Goal: Task Accomplishment & Management: Complete application form

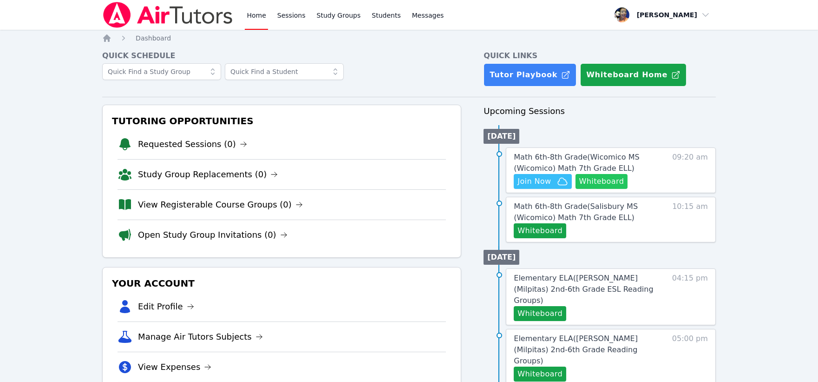
click at [596, 176] on button "Whiteboard" at bounding box center [602, 181] width 53 height 15
click at [415, 14] on span "Messages" at bounding box center [430, 15] width 36 height 9
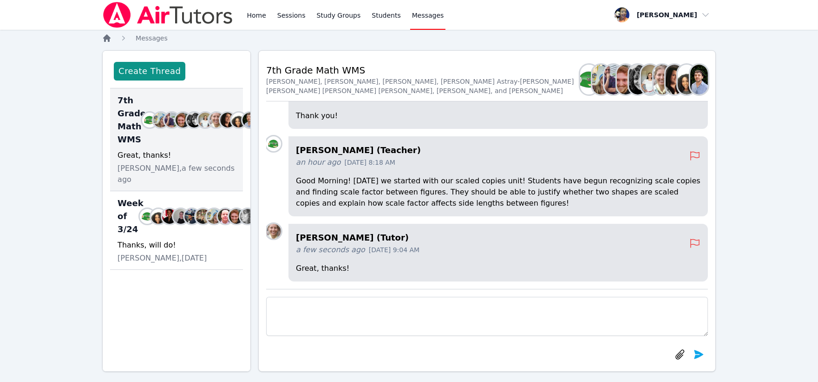
click at [104, 36] on icon "Breadcrumb" at bounding box center [106, 37] width 9 height 9
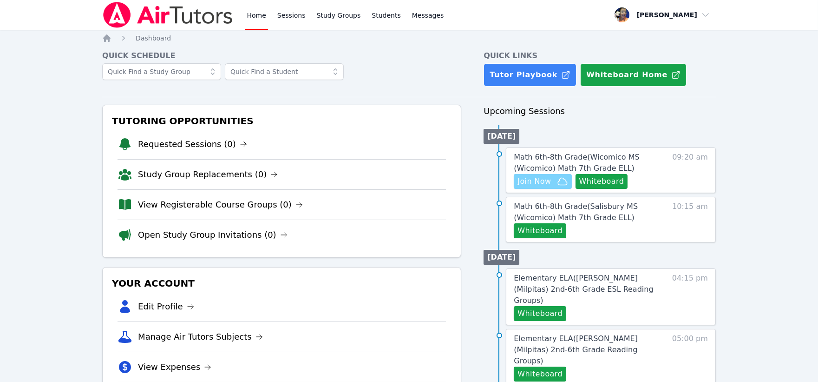
click at [535, 176] on span "Join Now" at bounding box center [534, 181] width 33 height 11
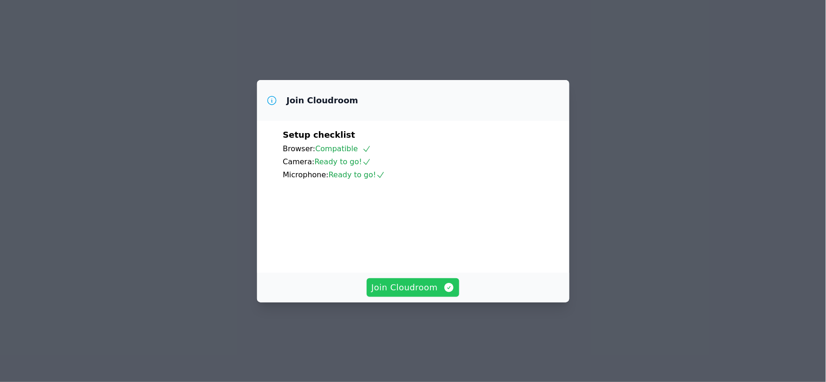
click at [390, 294] on span "Join Cloudroom" at bounding box center [412, 287] width 83 height 13
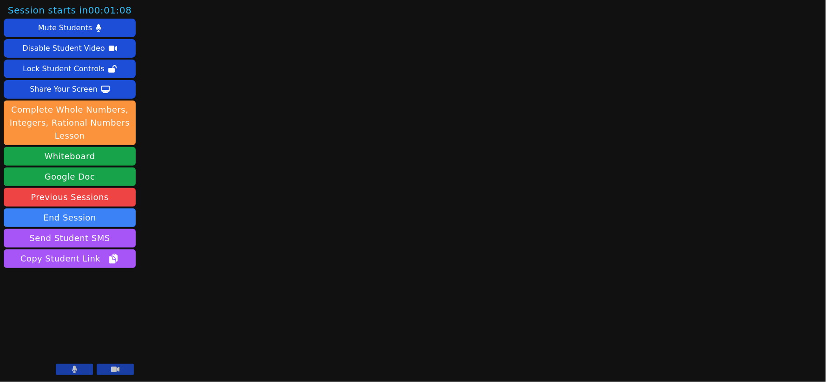
click at [75, 369] on icon at bounding box center [74, 368] width 5 height 7
click at [76, 369] on icon at bounding box center [74, 368] width 9 height 7
click at [76, 368] on icon at bounding box center [75, 368] width 6 height 7
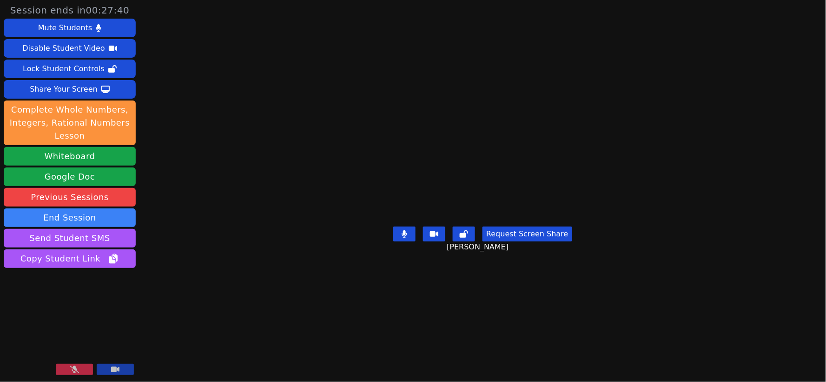
click at [70, 372] on icon at bounding box center [74, 368] width 9 height 7
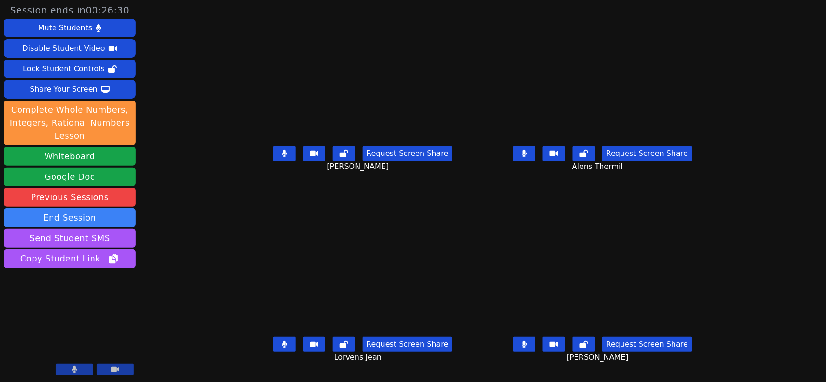
click at [273, 159] on button at bounding box center [284, 153] width 22 height 15
click at [282, 348] on icon at bounding box center [285, 343] width 6 height 7
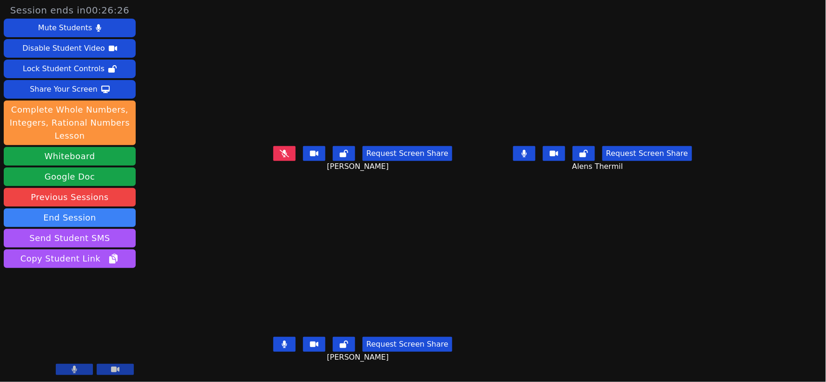
click at [273, 350] on button at bounding box center [284, 343] width 22 height 15
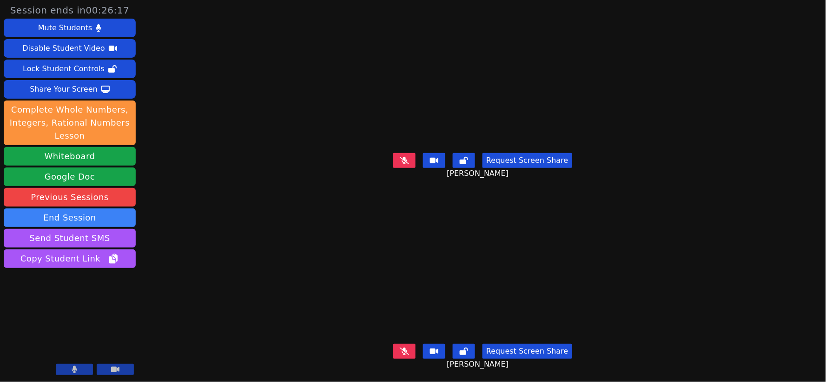
click at [408, 347] on icon at bounding box center [404, 350] width 9 height 7
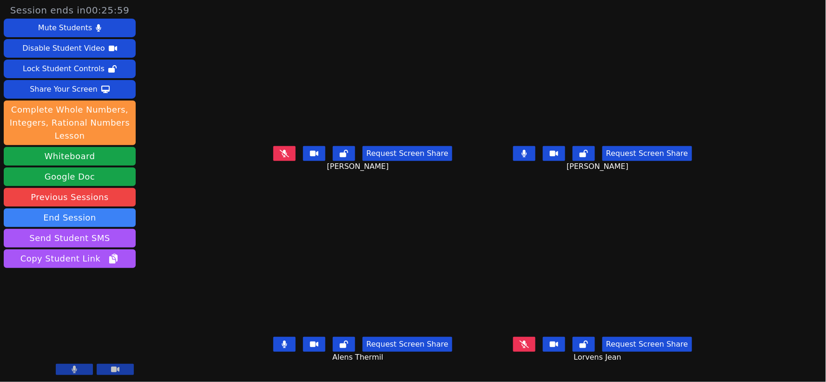
scroll to position [7, 0]
click at [282, 341] on icon at bounding box center [284, 343] width 5 height 7
click at [527, 152] on icon at bounding box center [524, 153] width 6 height 7
click at [529, 343] on icon at bounding box center [524, 343] width 9 height 7
click at [527, 342] on icon at bounding box center [524, 343] width 5 height 7
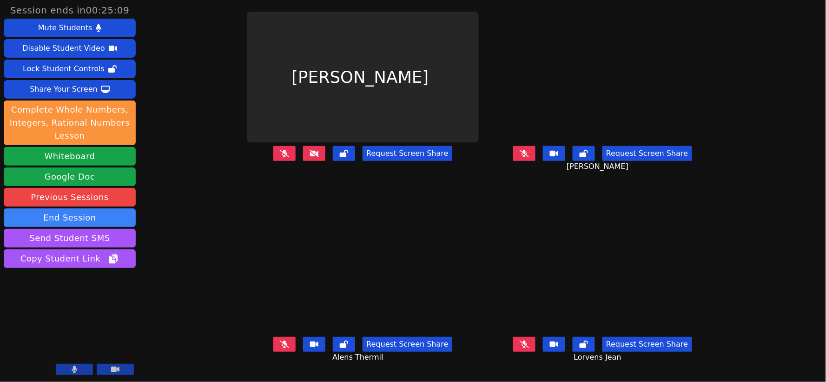
scroll to position [0, 0]
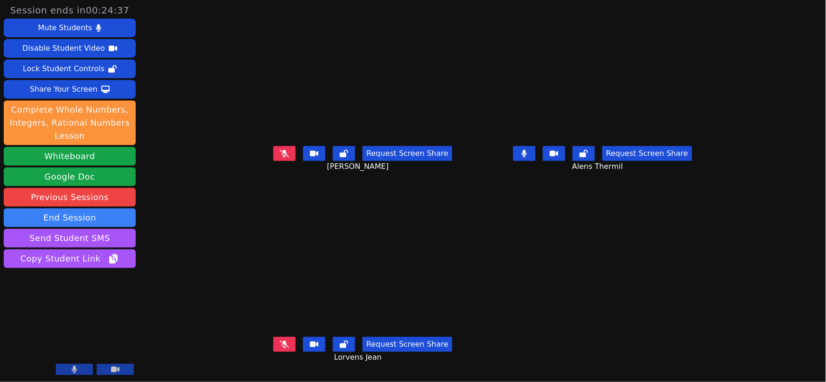
click at [527, 157] on icon at bounding box center [524, 153] width 6 height 7
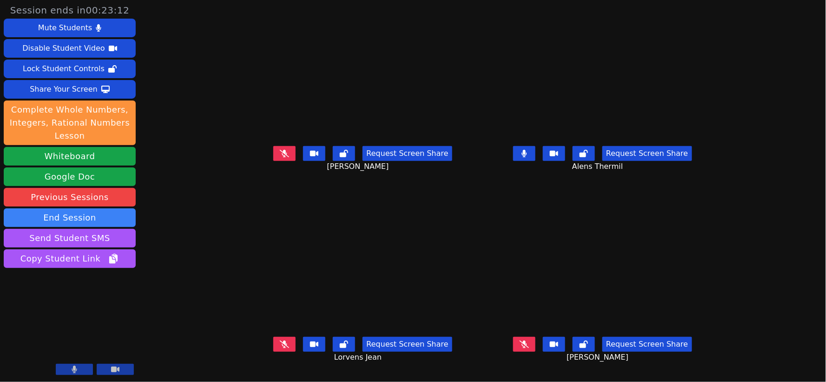
click at [535, 161] on button at bounding box center [524, 153] width 22 height 15
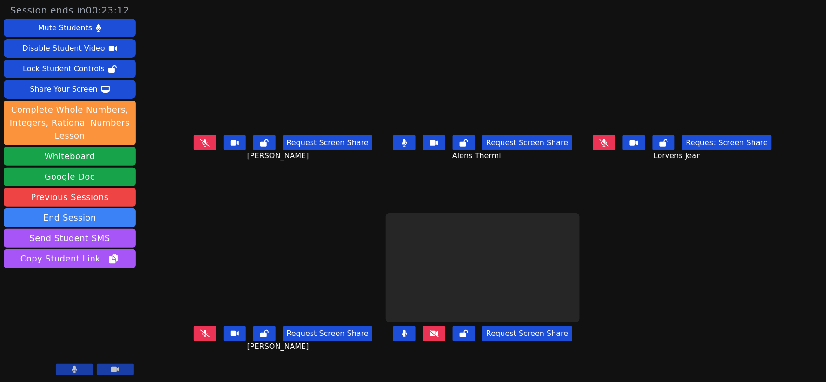
scroll to position [0, 0]
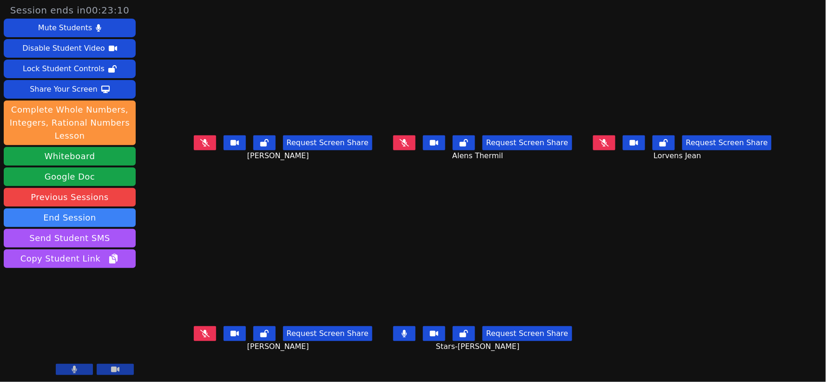
click at [200, 146] on icon at bounding box center [204, 142] width 9 height 7
click at [402, 149] on button at bounding box center [404, 142] width 22 height 15
click at [200, 146] on icon at bounding box center [204, 142] width 9 height 7
click at [405, 333] on icon at bounding box center [405, 332] width 6 height 7
click at [401, 147] on button at bounding box center [404, 142] width 22 height 15
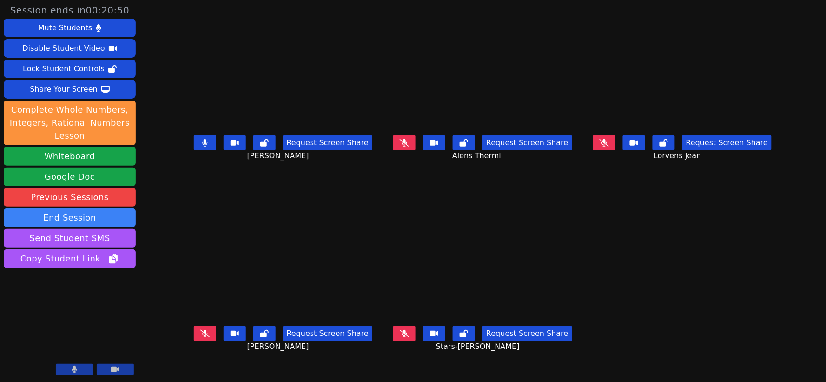
click at [194, 143] on button at bounding box center [205, 142] width 22 height 15
click at [200, 333] on icon at bounding box center [204, 332] width 9 height 7
click at [607, 146] on icon at bounding box center [604, 142] width 6 height 7
click at [194, 333] on button at bounding box center [205, 333] width 22 height 15
click at [200, 146] on icon at bounding box center [204, 142] width 9 height 7
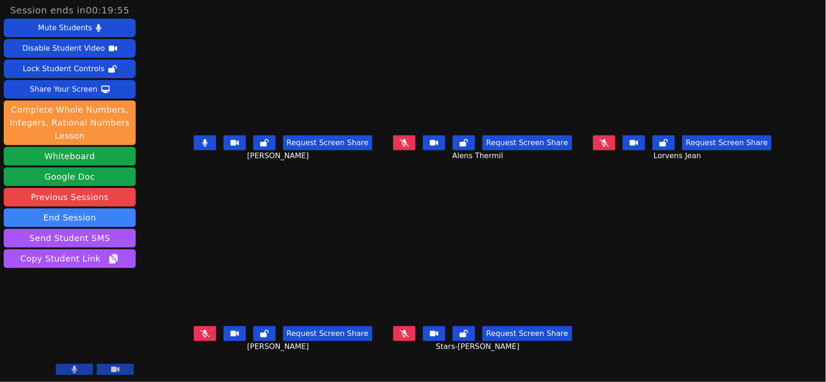
click at [202, 146] on icon at bounding box center [205, 142] width 6 height 7
click at [609, 146] on icon at bounding box center [604, 142] width 9 height 7
click at [407, 146] on icon at bounding box center [405, 142] width 6 height 7
click at [607, 146] on icon at bounding box center [604, 142] width 6 height 7
click at [404, 146] on icon at bounding box center [405, 142] width 6 height 7
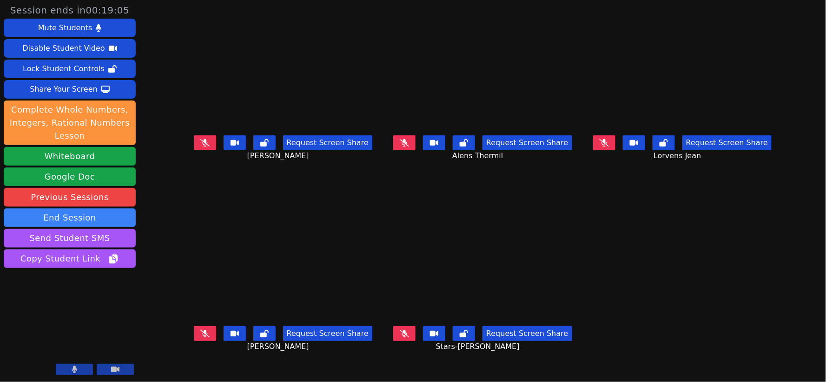
click at [406, 337] on icon at bounding box center [404, 332] width 9 height 7
click at [400, 150] on button at bounding box center [404, 142] width 22 height 15
click at [468, 146] on icon at bounding box center [464, 142] width 8 height 7
click at [668, 146] on icon at bounding box center [663, 142] width 8 height 7
click at [260, 336] on icon at bounding box center [264, 332] width 8 height 7
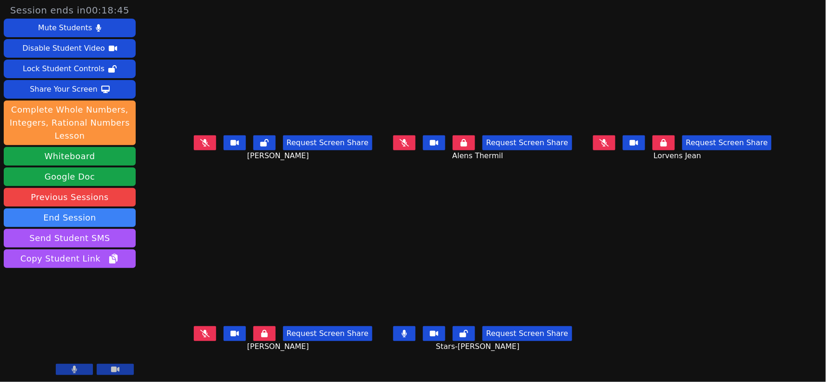
click at [260, 146] on icon at bounding box center [264, 142] width 8 height 7
click at [403, 333] on icon at bounding box center [405, 332] width 6 height 7
drag, startPoint x: 178, startPoint y: 149, endPoint x: 184, endPoint y: 148, distance: 5.7
click at [200, 146] on icon at bounding box center [204, 142] width 9 height 7
click at [402, 146] on icon at bounding box center [404, 142] width 9 height 7
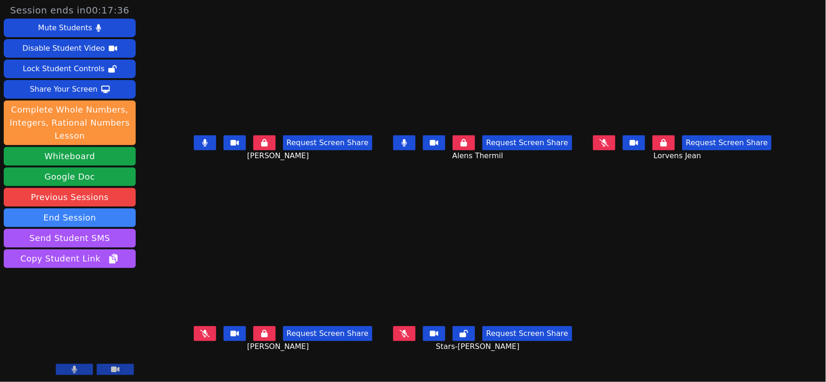
click at [609, 146] on icon at bounding box center [604, 142] width 9 height 7
click at [200, 336] on icon at bounding box center [204, 332] width 9 height 7
click at [405, 336] on icon at bounding box center [404, 332] width 9 height 7
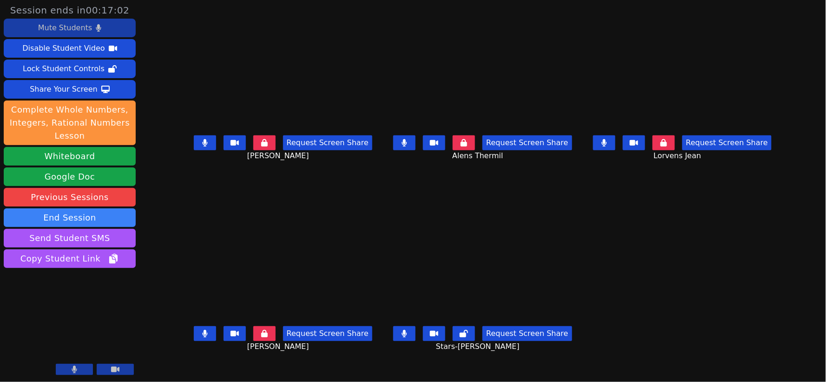
click at [69, 30] on div "Mute Students" at bounding box center [65, 27] width 54 height 15
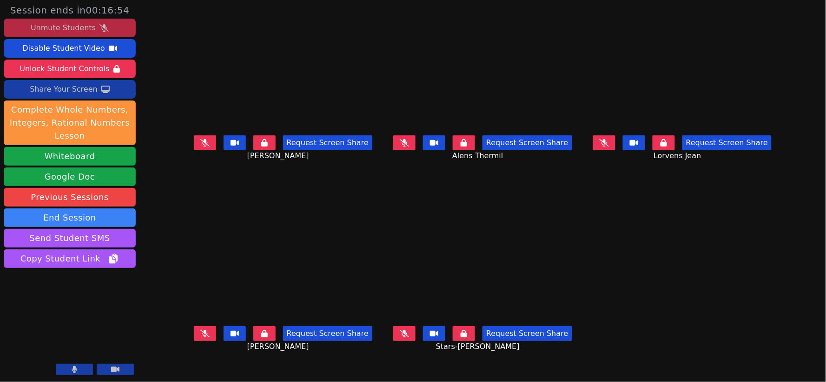
click at [68, 89] on div "Share Your Screen" at bounding box center [64, 89] width 68 height 15
click at [61, 25] on div "Unmute Students" at bounding box center [63, 27] width 65 height 15
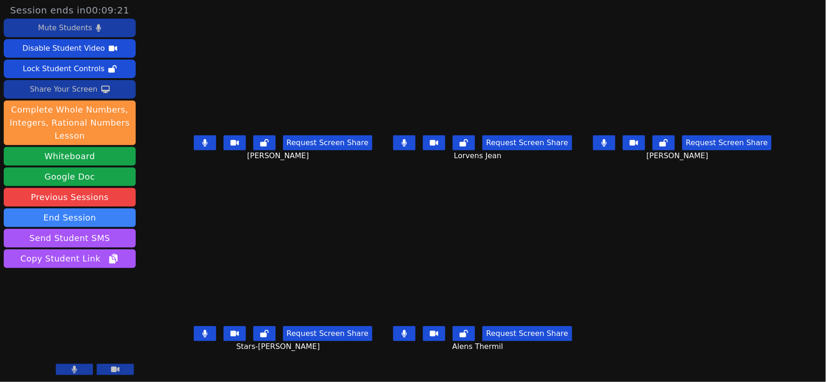
click at [85, 31] on div "Mute Students" at bounding box center [65, 27] width 54 height 15
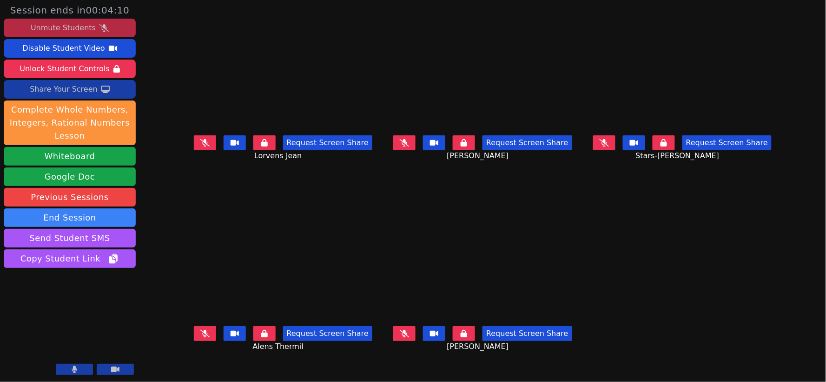
click at [409, 332] on icon at bounding box center [404, 332] width 9 height 7
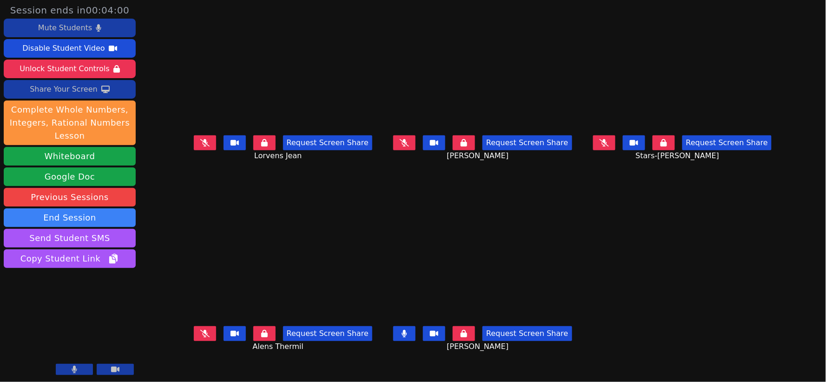
click at [407, 336] on icon at bounding box center [404, 332] width 5 height 7
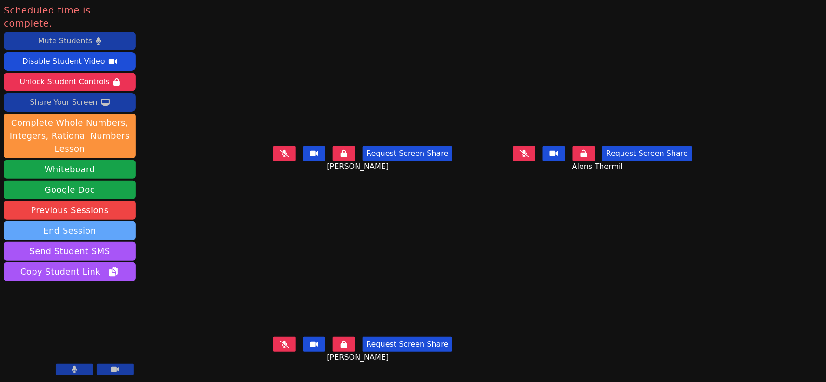
click at [100, 221] on button "End Session" at bounding box center [70, 230] width 132 height 19
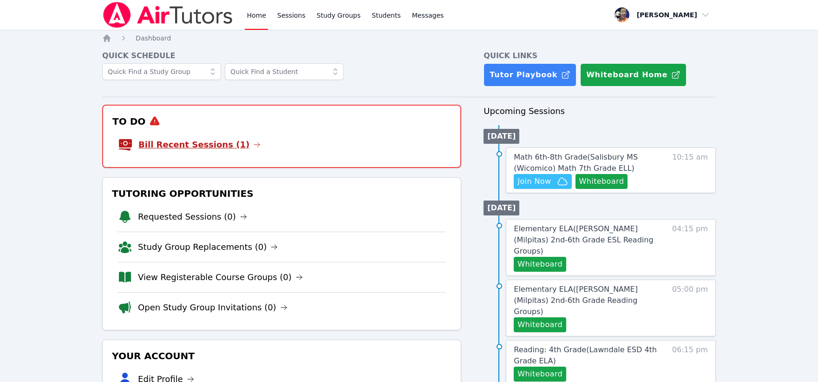
click at [205, 142] on link "Bill Recent Sessions (1)" at bounding box center [199, 144] width 122 height 13
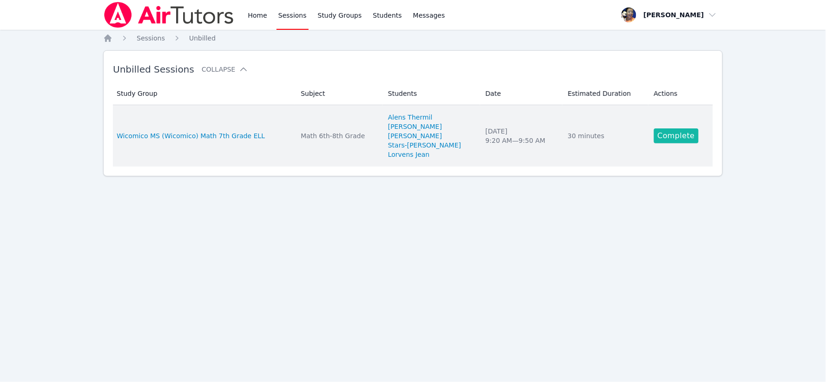
click at [670, 132] on link "Complete" at bounding box center [676, 135] width 45 height 15
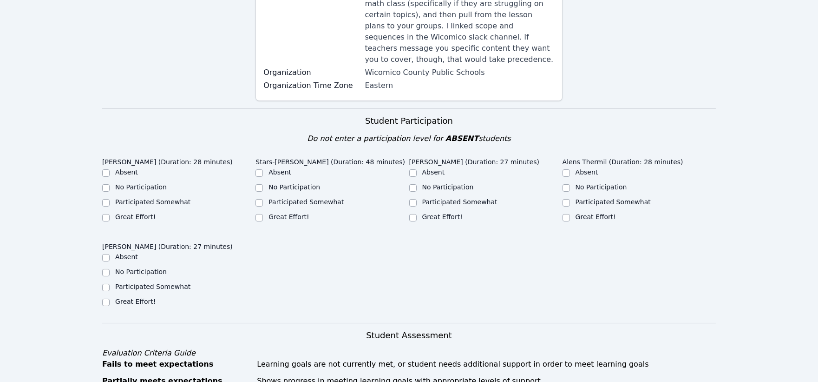
scroll to position [206, 0]
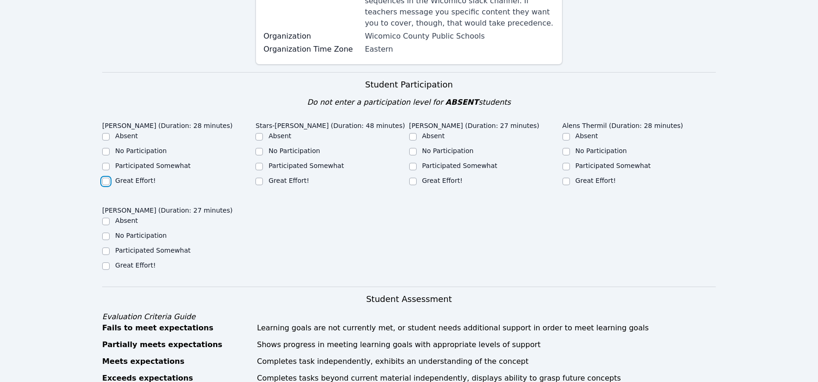
click at [105, 178] on input "Great Effort!" at bounding box center [105, 181] width 7 height 7
checkbox input "true"
click at [259, 178] on input "Great Effort!" at bounding box center [259, 181] width 7 height 7
checkbox input "true"
click at [414, 178] on input "Great Effort!" at bounding box center [412, 181] width 7 height 7
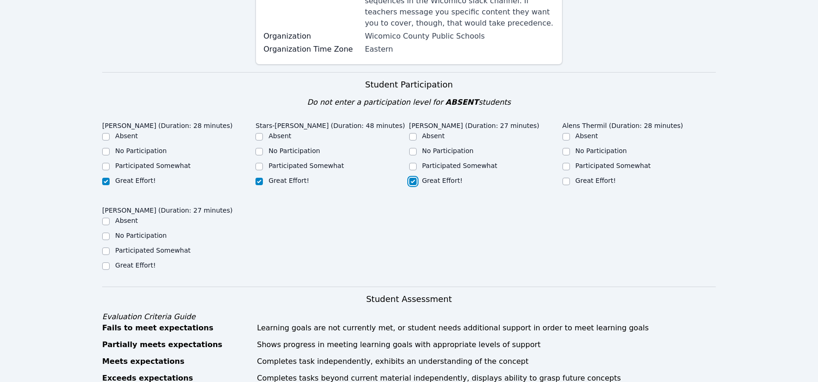
checkbox input "true"
click at [566, 178] on input "Great Effort!" at bounding box center [566, 181] width 7 height 7
checkbox input "true"
click at [105, 232] on input "No Participation" at bounding box center [105, 235] width 7 height 7
checkbox input "true"
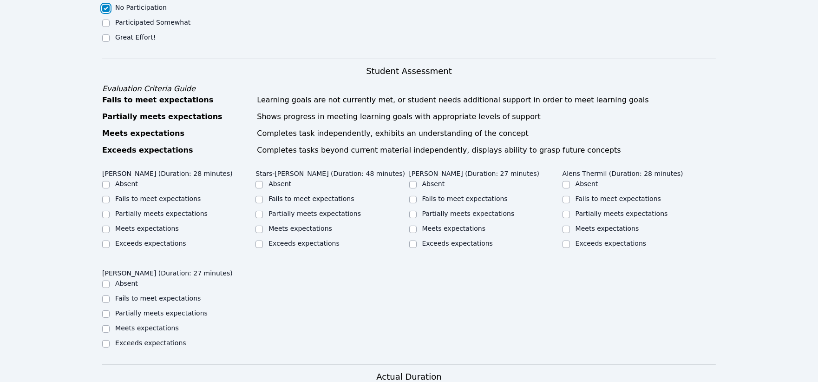
scroll to position [465, 0]
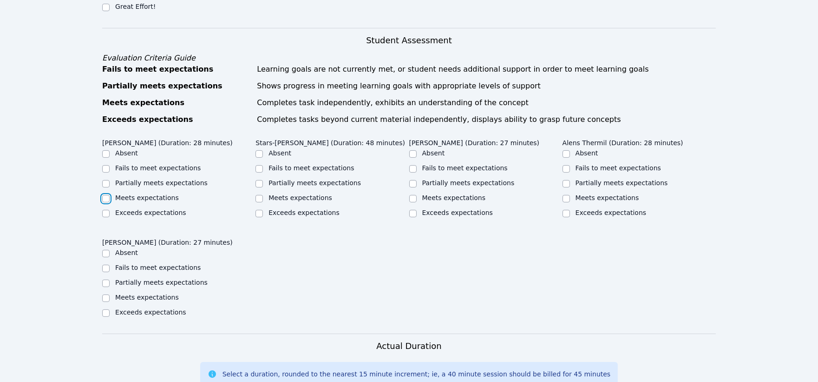
click at [105, 195] on input "Meets expectations" at bounding box center [105, 198] width 7 height 7
checkbox input "true"
click at [259, 180] on input "Partially meets expectations" at bounding box center [259, 183] width 7 height 7
checkbox input "true"
click at [412, 195] on input "Meets expectations" at bounding box center [412, 198] width 7 height 7
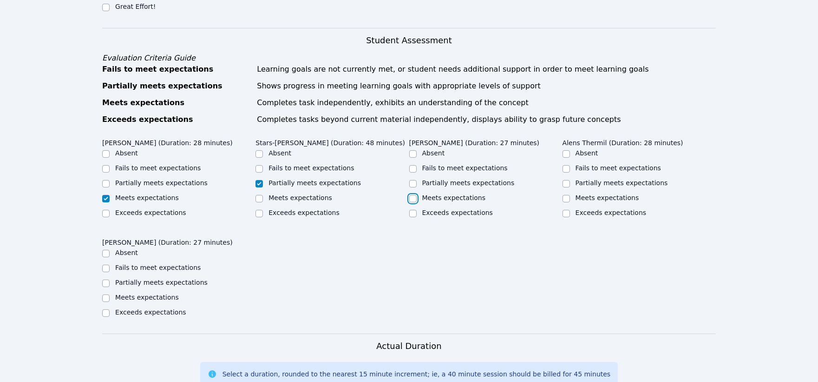
checkbox input "true"
click at [568, 180] on input "Partially meets expectations" at bounding box center [566, 183] width 7 height 7
checkbox input "true"
click at [107, 264] on input "Fails to meet expectations" at bounding box center [105, 267] width 7 height 7
checkbox input "true"
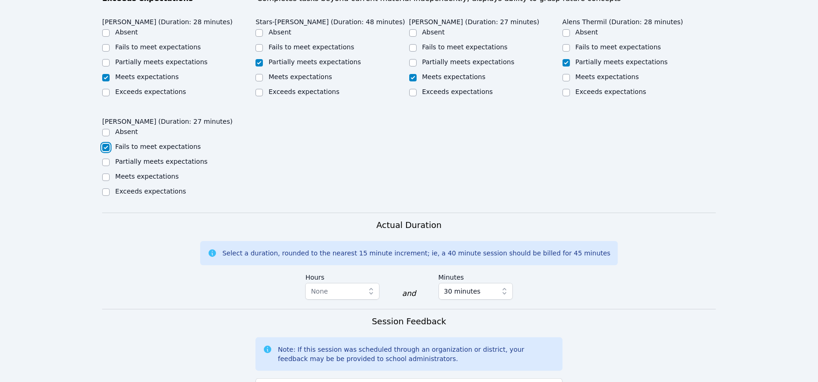
scroll to position [671, 0]
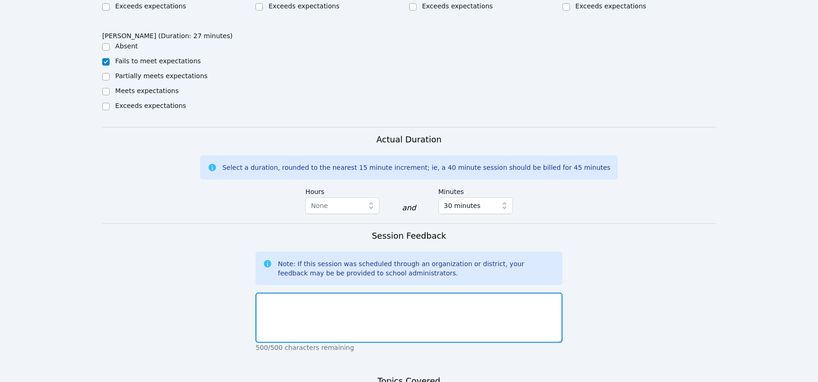
click at [461, 300] on textarea at bounding box center [409, 317] width 307 height 50
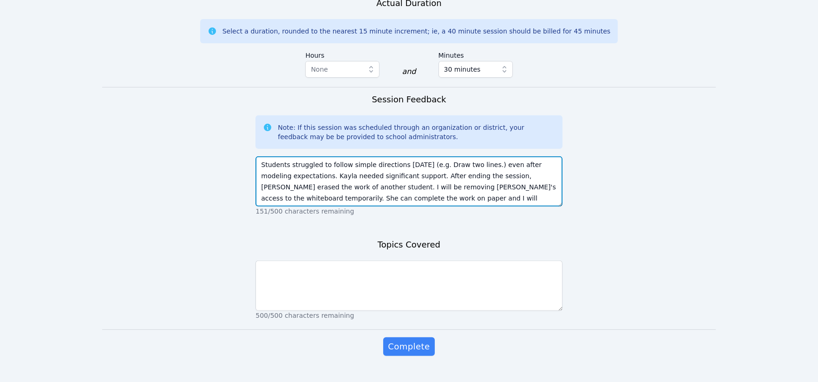
scroll to position [815, 0]
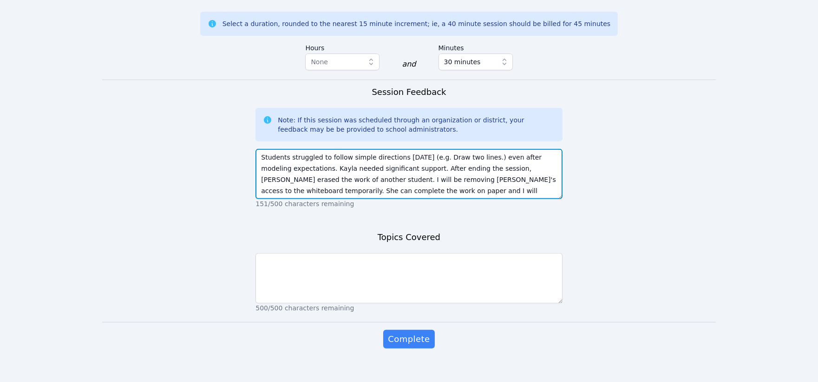
type textarea "Students struggled to follow simple directions today (e.g. Draw two lines.) eve…"
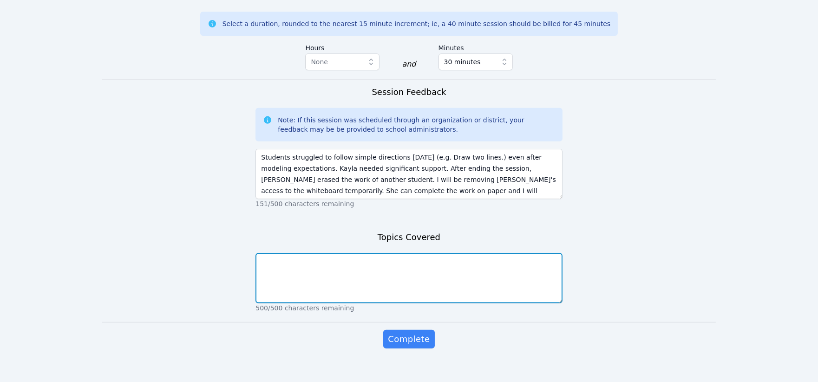
click at [416, 271] on textarea at bounding box center [409, 278] width 307 height 50
click at [397, 253] on textarea "Students reviewed multiples and factoring." at bounding box center [409, 278] width 307 height 50
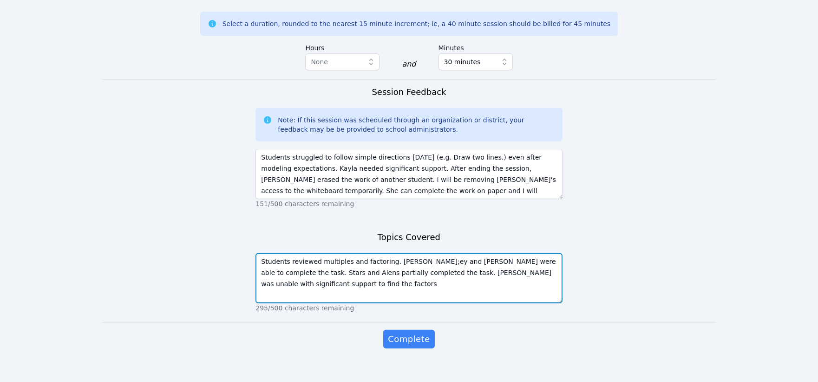
click at [486, 262] on textarea "Students reviewed multiples and factoring. Guerens;ey and Lorvens were able to …" at bounding box center [409, 278] width 307 height 50
click at [532, 262] on textarea "Students reviewed multiples and factoring. Guerens;ey and Lorvens were able to …" at bounding box center [409, 278] width 307 height 50
click at [349, 272] on textarea "Students reviewed multiples and factoring. Guerens;ey and Lorvens were able to …" at bounding box center [409, 278] width 307 height 50
click at [409, 253] on textarea "Students reviewed multiples and factoring. Guerens;ey and Lorvens were able to …" at bounding box center [409, 278] width 307 height 50
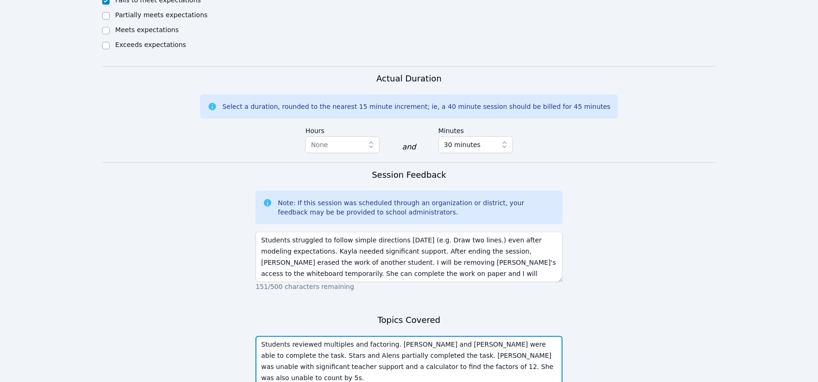
scroll to position [763, 0]
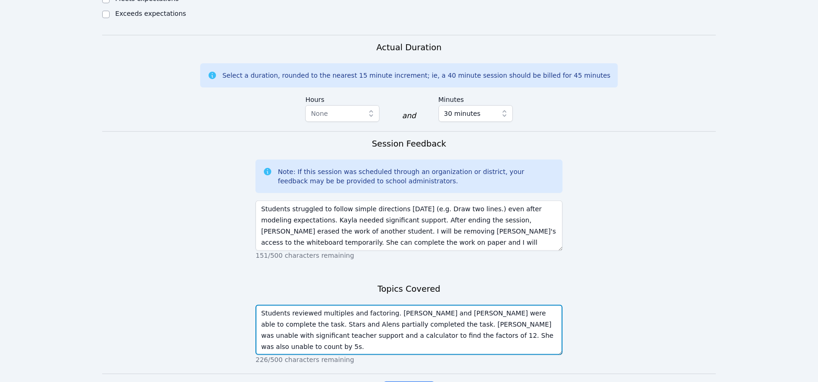
click at [406, 304] on textarea "Students reviewed multiples and factoring. Guerensley and Lorvens were able to …" at bounding box center [409, 329] width 307 height 50
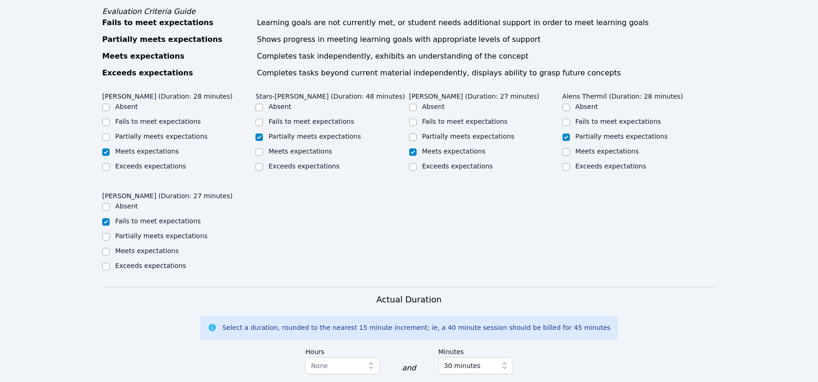
scroll to position [505, 0]
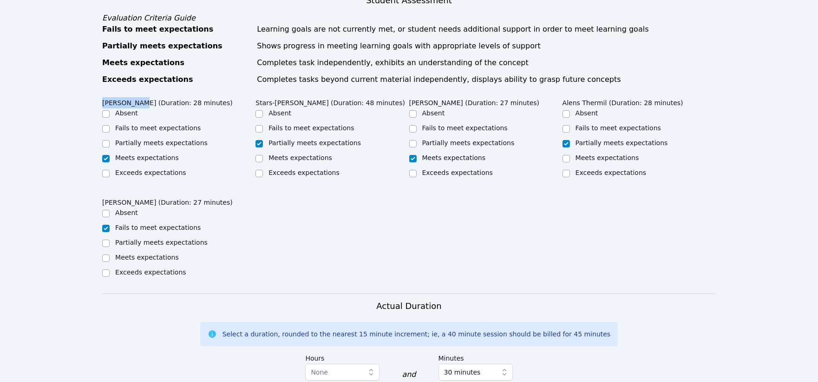
drag, startPoint x: 137, startPoint y: 90, endPoint x: 99, endPoint y: 90, distance: 37.6
click at [99, 90] on div "Home Sessions Study Groups Students Messages Open user menu Peggy Koutas Open m…" at bounding box center [409, 98] width 818 height 1207
copy legend "Guervensley"
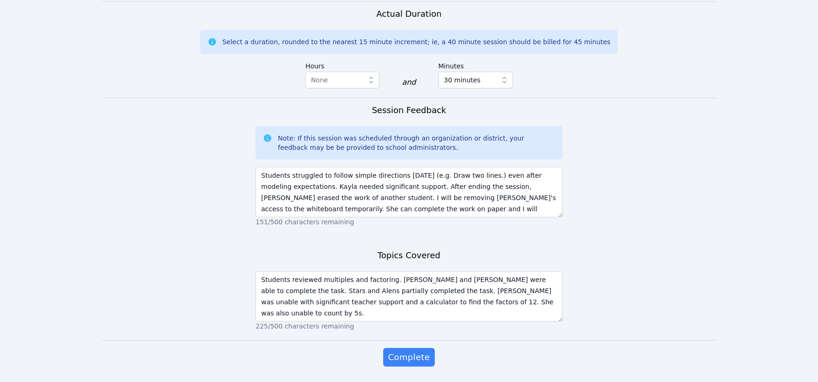
scroll to position [815, 0]
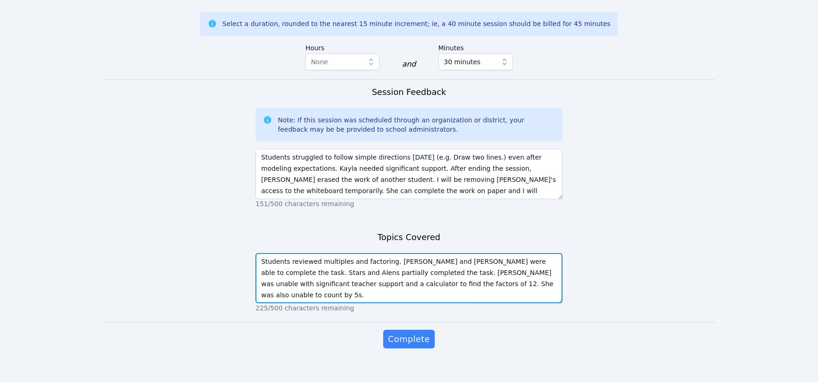
drag, startPoint x: 420, startPoint y: 250, endPoint x: 387, endPoint y: 252, distance: 32.6
click at [387, 253] on textarea "Students reviewed multiples and factoring. Guervnesley and Lorvens were able to…" at bounding box center [409, 278] width 307 height 50
paste textarea "en"
type textarea "Students reviewed multiples and factoring. Guervensley and Lorvens were able to…"
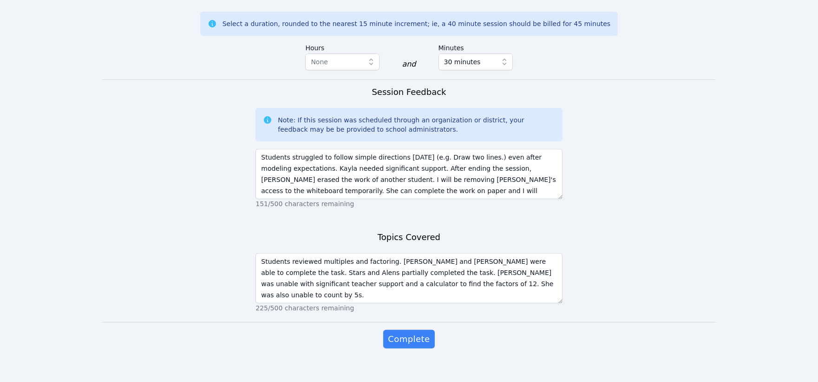
click at [416, 332] on span "Complete" at bounding box center [409, 338] width 42 height 13
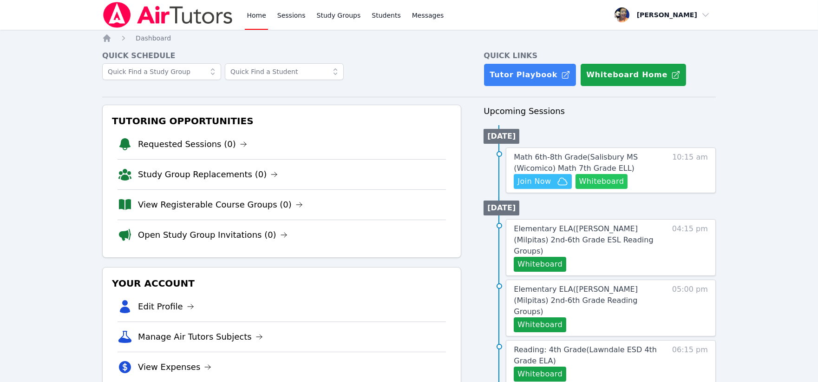
click at [612, 182] on button "Whiteboard" at bounding box center [602, 181] width 53 height 15
click at [545, 184] on span "Join Now" at bounding box center [534, 181] width 33 height 11
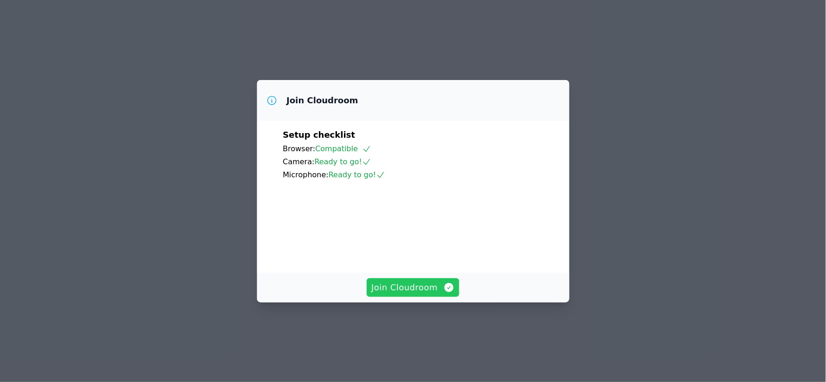
click at [415, 294] on span "Join Cloudroom" at bounding box center [412, 287] width 83 height 13
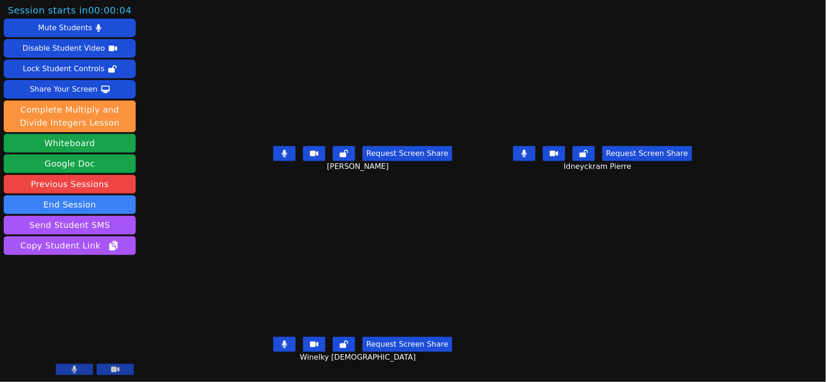
click at [527, 157] on icon at bounding box center [524, 153] width 6 height 7
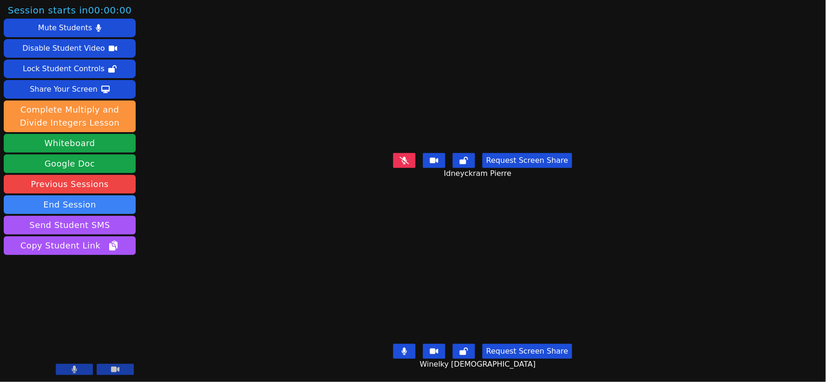
click at [409, 157] on icon at bounding box center [404, 160] width 9 height 7
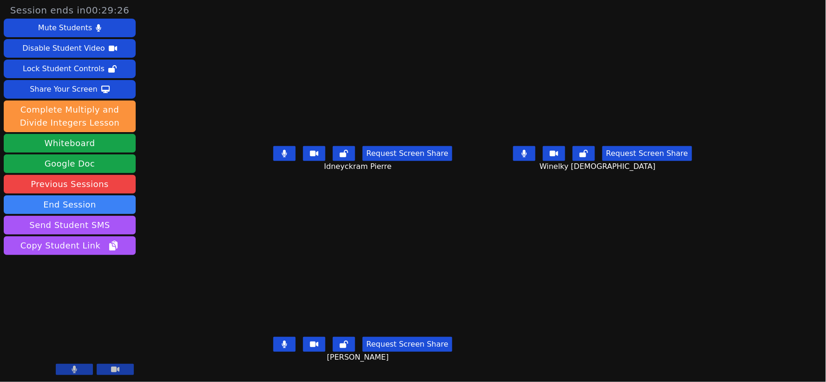
click at [535, 161] on button at bounding box center [524, 153] width 22 height 15
click at [273, 156] on button at bounding box center [284, 153] width 22 height 15
click at [535, 154] on button at bounding box center [524, 153] width 22 height 15
click at [535, 159] on button at bounding box center [524, 153] width 22 height 15
click at [595, 159] on button at bounding box center [584, 153] width 22 height 15
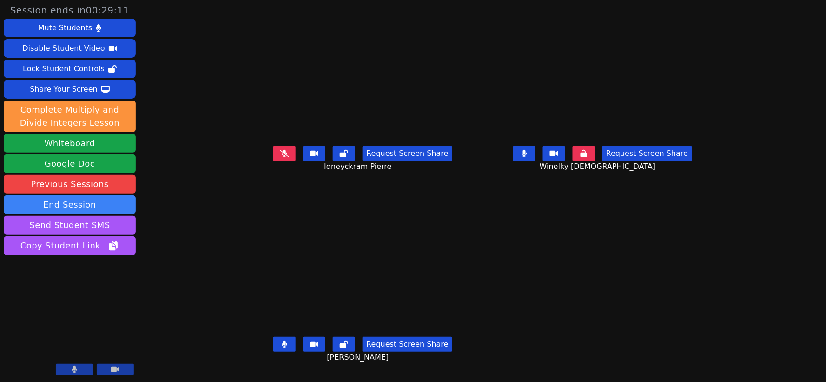
click at [340, 156] on icon at bounding box center [344, 153] width 8 height 7
click at [527, 157] on icon at bounding box center [524, 153] width 5 height 7
drag, startPoint x: 318, startPoint y: 351, endPoint x: 310, endPoint y: 351, distance: 8.4
click at [340, 348] on icon at bounding box center [344, 343] width 8 height 7
click at [273, 351] on button at bounding box center [284, 343] width 22 height 15
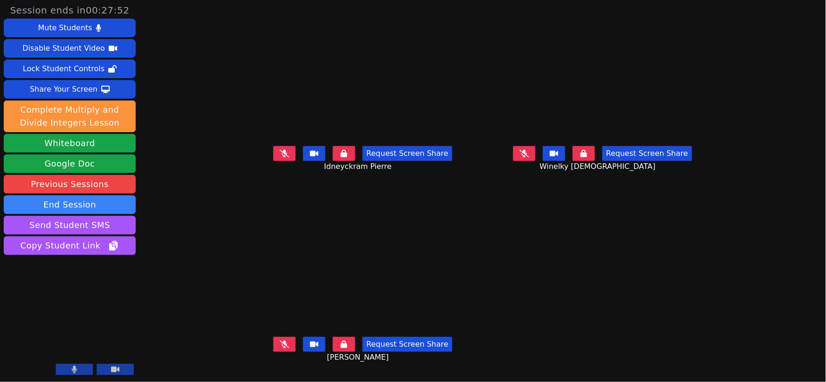
click at [273, 161] on button at bounding box center [284, 153] width 22 height 15
click at [282, 157] on icon at bounding box center [285, 153] width 6 height 7
click at [280, 157] on icon at bounding box center [284, 153] width 9 height 7
click at [280, 348] on icon at bounding box center [284, 343] width 9 height 7
click at [529, 157] on icon at bounding box center [524, 153] width 9 height 7
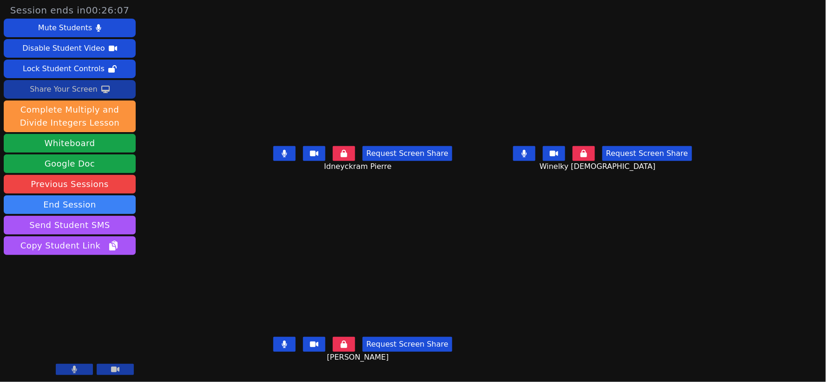
click at [71, 90] on div "Share Your Screen" at bounding box center [64, 89] width 68 height 15
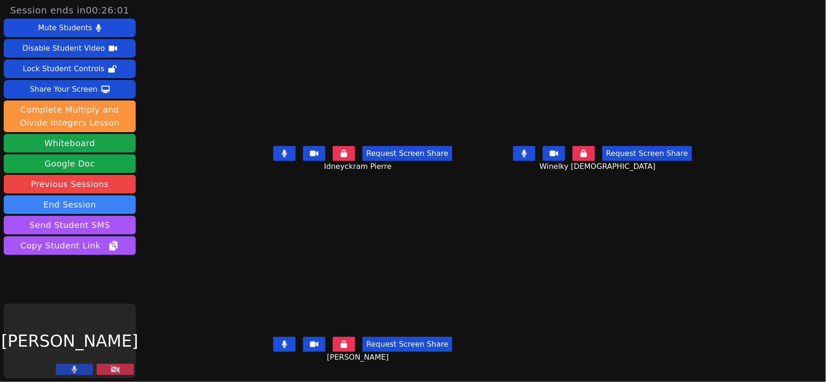
click at [282, 348] on icon at bounding box center [284, 343] width 5 height 7
click at [527, 157] on icon at bounding box center [524, 153] width 5 height 7
click at [273, 154] on button at bounding box center [284, 153] width 22 height 15
click at [114, 369] on icon at bounding box center [115, 368] width 9 height 7
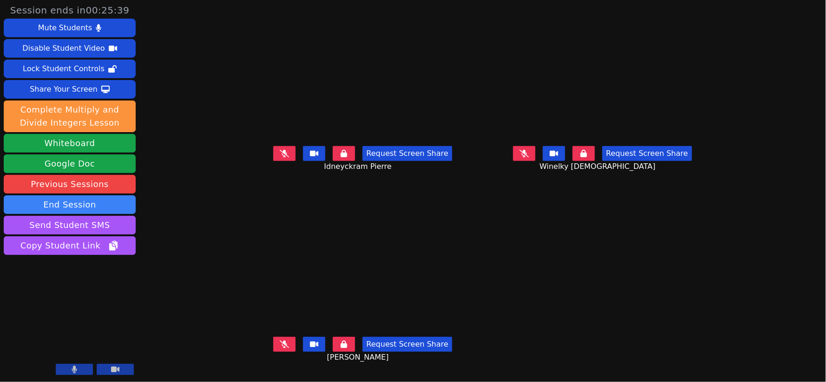
click at [280, 348] on icon at bounding box center [284, 343] width 9 height 7
click at [280, 157] on icon at bounding box center [284, 153] width 9 height 7
click at [529, 157] on icon at bounding box center [524, 153] width 9 height 7
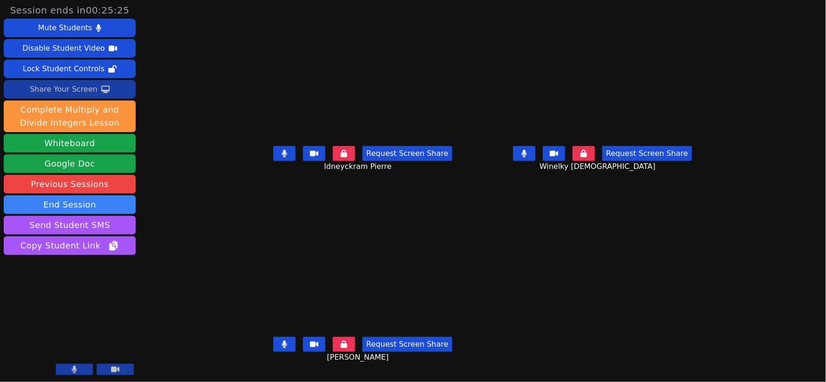
click at [71, 89] on div "Share Your Screen" at bounding box center [64, 89] width 68 height 15
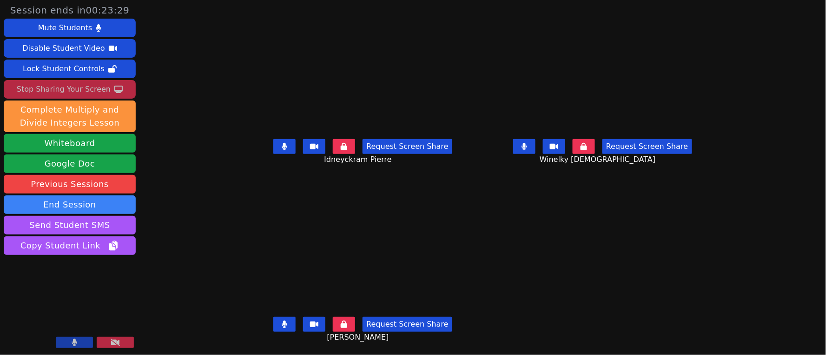
click at [282, 323] on icon at bounding box center [285, 323] width 6 height 7
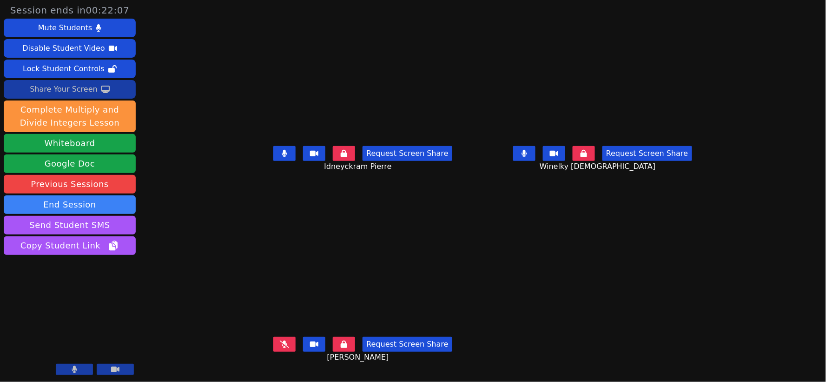
click at [67, 92] on div "Share Your Screen" at bounding box center [64, 89] width 68 height 15
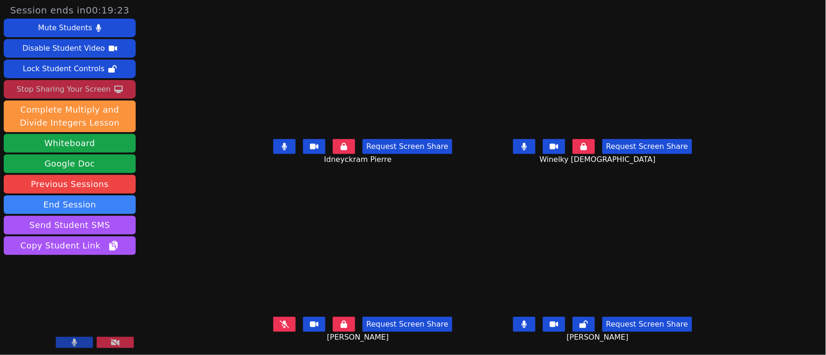
click at [588, 324] on icon at bounding box center [584, 323] width 8 height 7
click at [273, 141] on button at bounding box center [284, 146] width 22 height 15
click at [527, 145] on icon at bounding box center [524, 146] width 5 height 7
click at [527, 321] on icon at bounding box center [524, 323] width 6 height 7
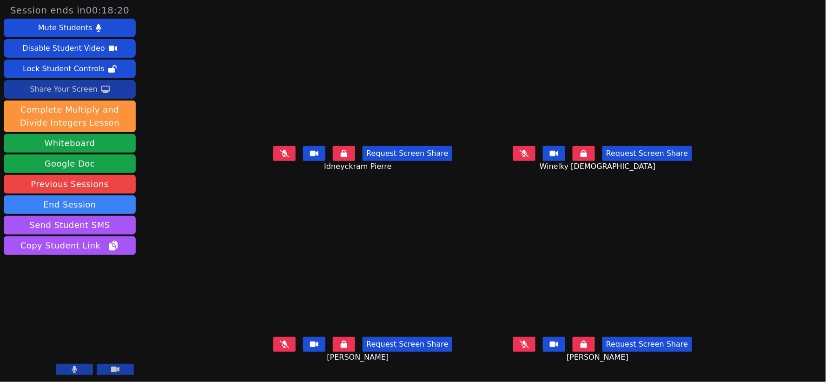
click at [280, 348] on icon at bounding box center [284, 343] width 9 height 7
click at [282, 347] on icon at bounding box center [285, 343] width 6 height 7
click at [529, 156] on icon at bounding box center [524, 153] width 9 height 7
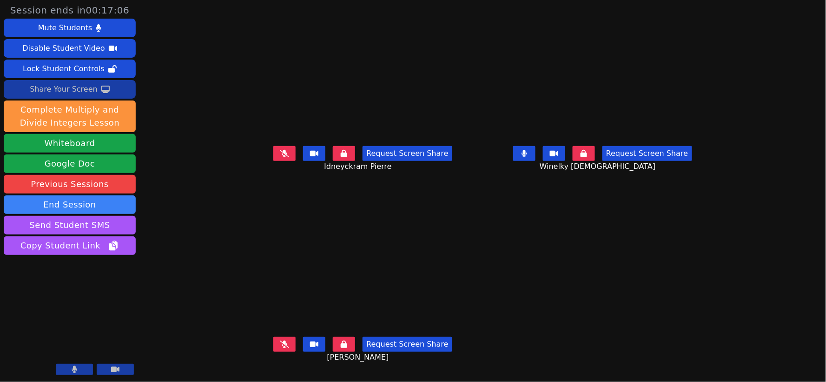
click at [527, 157] on icon at bounding box center [524, 153] width 6 height 7
click at [280, 348] on icon at bounding box center [284, 343] width 9 height 7
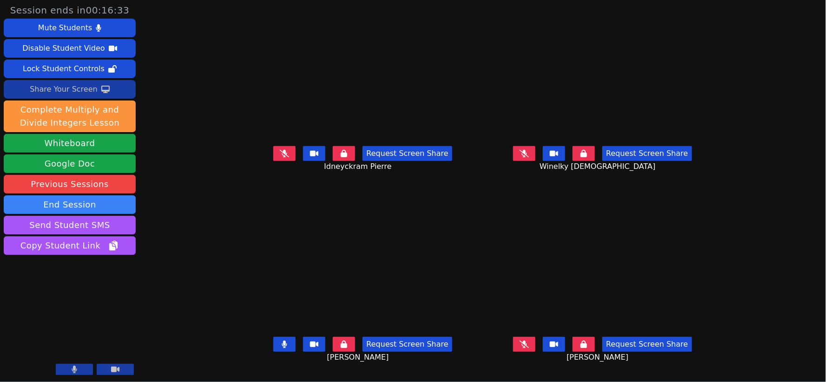
click at [282, 348] on icon at bounding box center [285, 343] width 6 height 7
click at [529, 348] on icon at bounding box center [524, 343] width 9 height 7
click at [527, 348] on icon at bounding box center [524, 343] width 5 height 7
click at [280, 157] on icon at bounding box center [284, 153] width 9 height 7
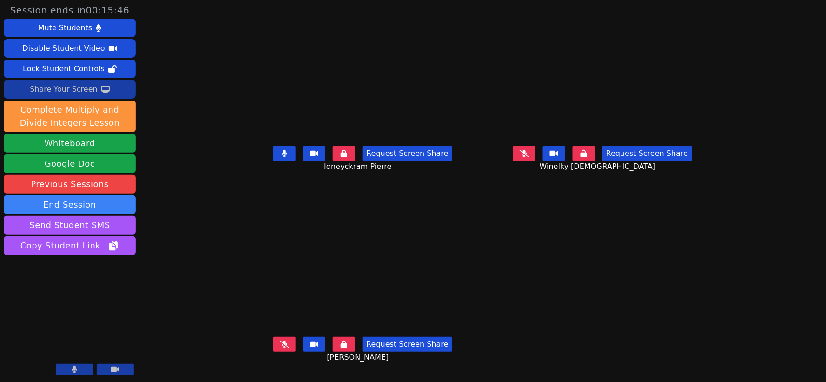
click at [282, 157] on icon at bounding box center [284, 153] width 5 height 7
click at [77, 90] on div "Share Your Screen" at bounding box center [64, 89] width 68 height 15
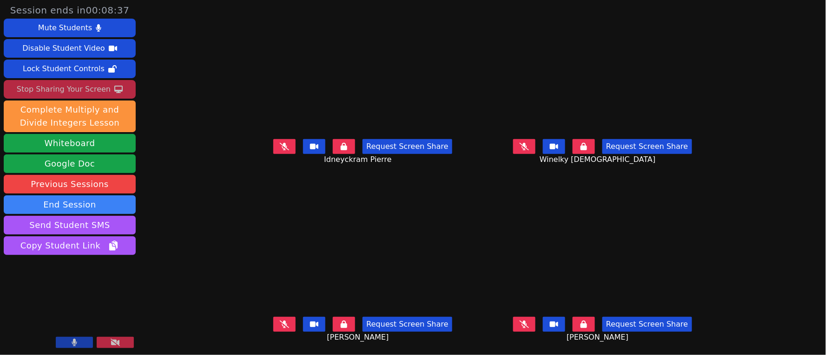
click at [280, 321] on icon at bounding box center [284, 323] width 9 height 7
click at [529, 323] on icon at bounding box center [524, 323] width 9 height 7
click at [535, 141] on button at bounding box center [524, 146] width 22 height 15
click at [280, 143] on icon at bounding box center [284, 146] width 9 height 7
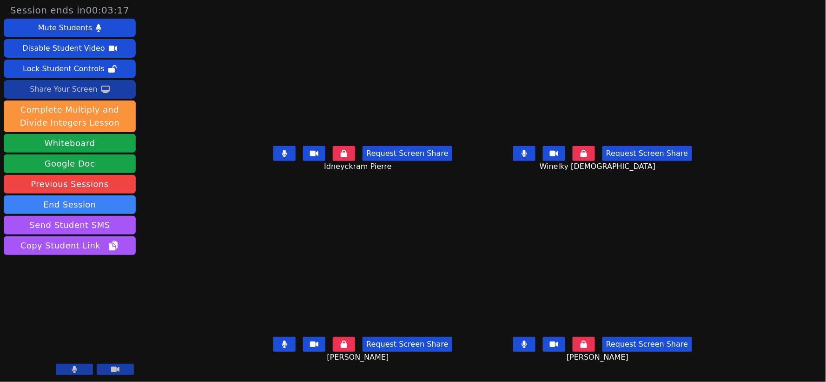
click at [490, 253] on div "[PERSON_NAME]" at bounding box center [602, 267] width 232 height 131
click at [72, 28] on div "Mute Students" at bounding box center [65, 27] width 54 height 15
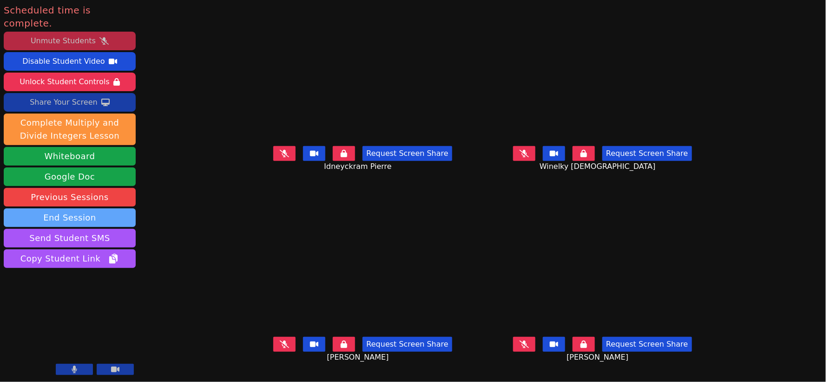
click at [103, 208] on button "End Session" at bounding box center [70, 217] width 132 height 19
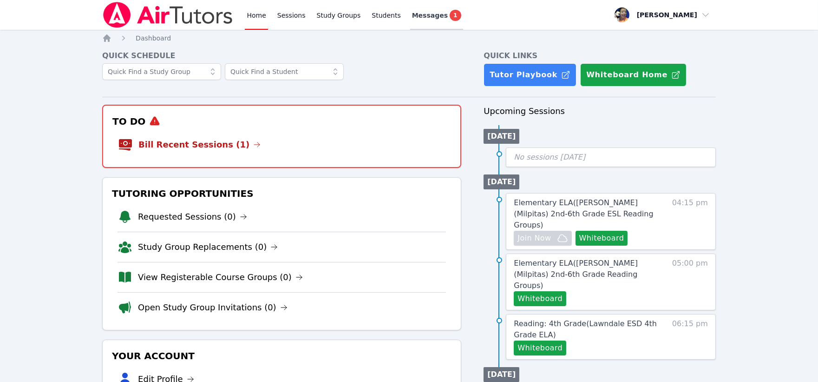
click at [425, 19] on span "Messages" at bounding box center [430, 15] width 36 height 9
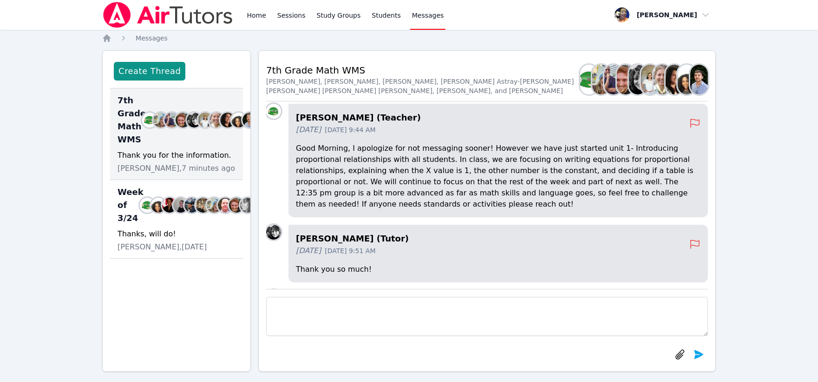
scroll to position [-597, 0]
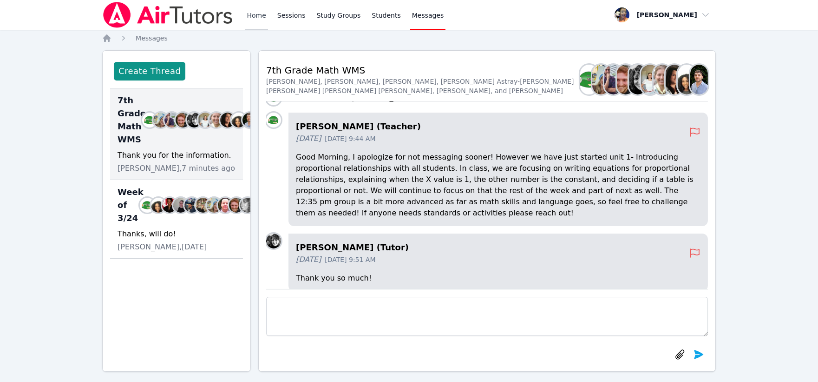
click at [260, 16] on link "Home" at bounding box center [256, 15] width 23 height 30
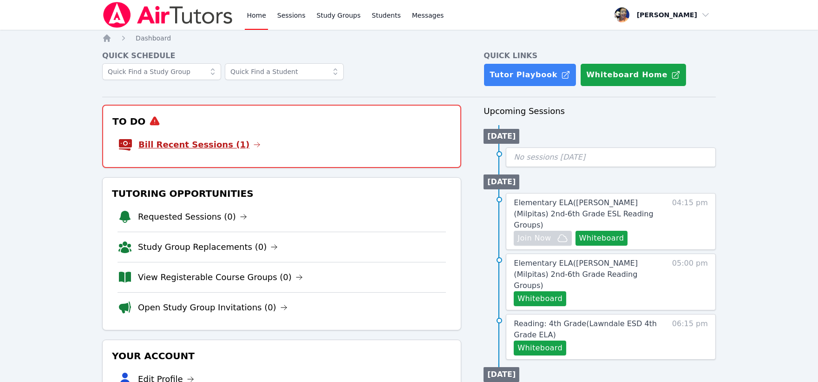
click at [210, 143] on link "Bill Recent Sessions (1)" at bounding box center [199, 144] width 122 height 13
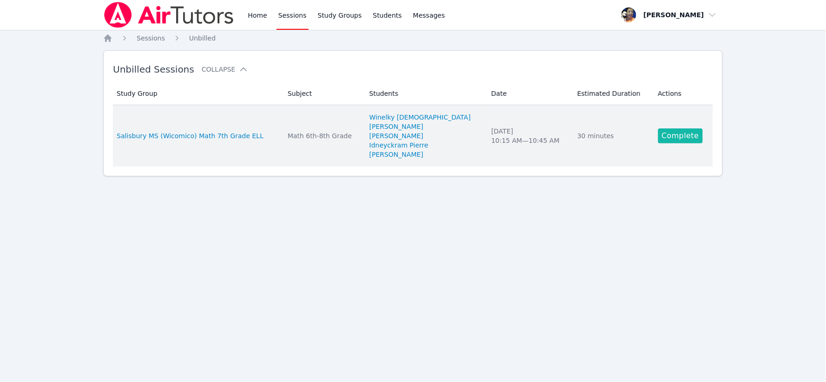
click at [676, 135] on link "Complete" at bounding box center [680, 135] width 45 height 15
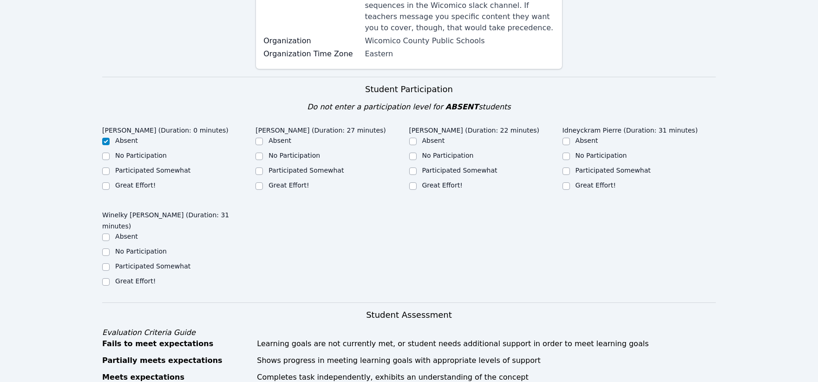
scroll to position [206, 0]
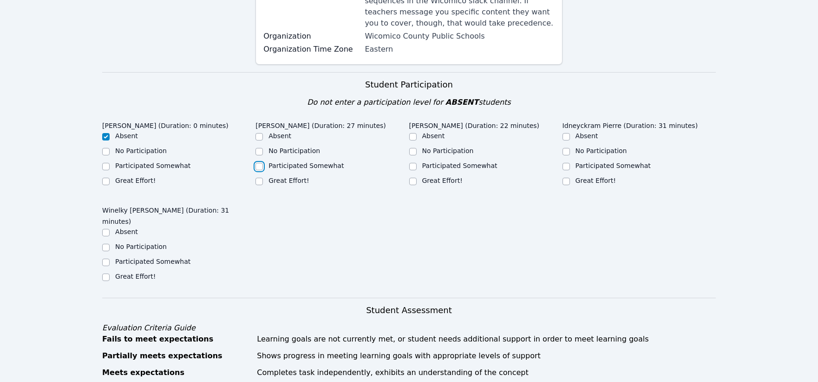
click at [259, 163] on input "Participated Somewhat" at bounding box center [259, 166] width 7 height 7
checkbox input "true"
click at [413, 178] on input "Great Effort!" at bounding box center [412, 181] width 7 height 7
checkbox input "true"
click at [565, 148] on input "No Participation" at bounding box center [566, 151] width 7 height 7
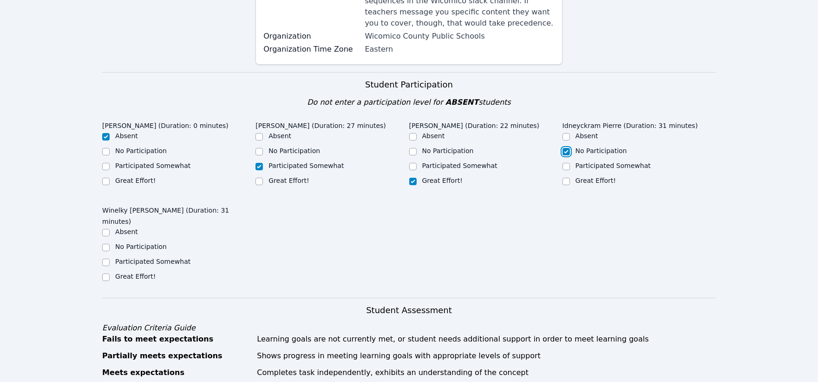
checkbox input "true"
click at [105, 273] on input "Great Effort!" at bounding box center [105, 276] width 7 height 7
checkbox input "true"
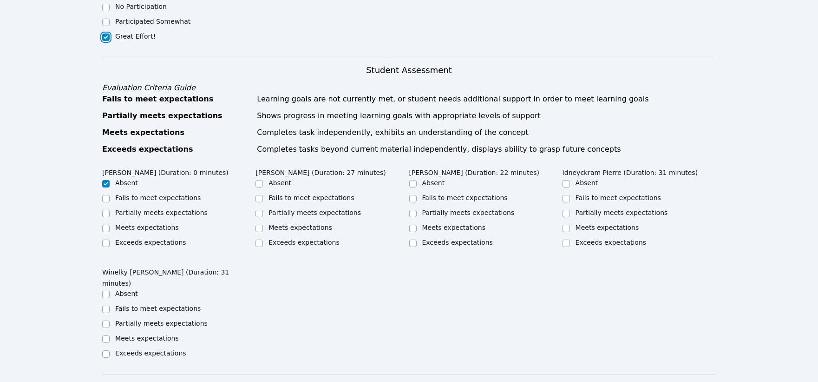
scroll to position [465, 0]
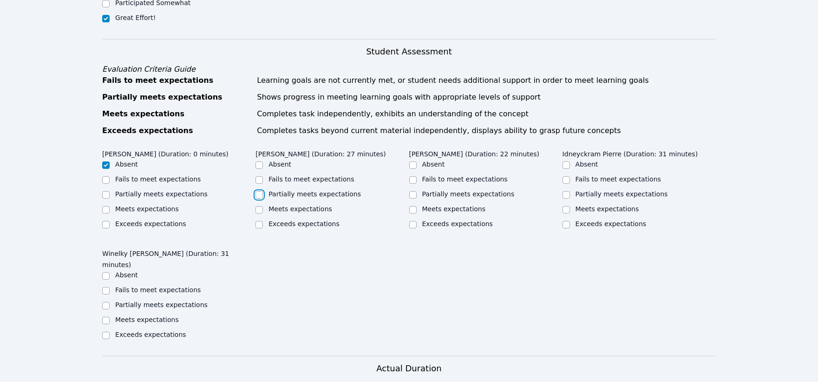
click at [258, 191] on input "Partially meets expectations" at bounding box center [259, 194] width 7 height 7
checkbox input "true"
click at [411, 206] on input "Meets expectations" at bounding box center [412, 209] width 7 height 7
checkbox input "true"
click at [566, 176] on input "Fails to meet expectations" at bounding box center [566, 179] width 7 height 7
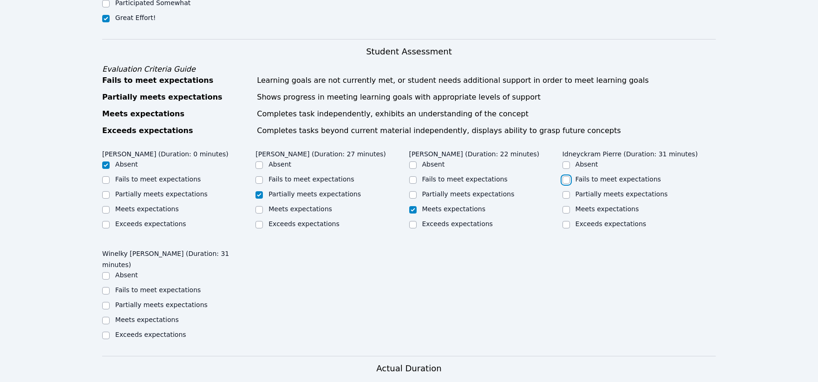
checkbox input "true"
click at [105, 316] on input "Meets expectations" at bounding box center [105, 319] width 7 height 7
checkbox input "true"
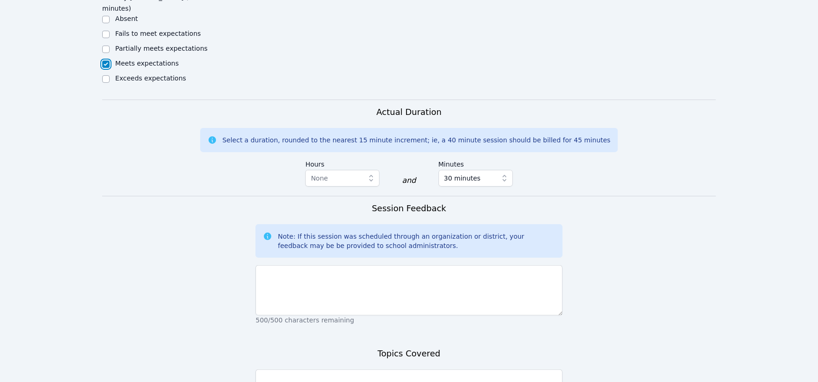
scroll to position [723, 0]
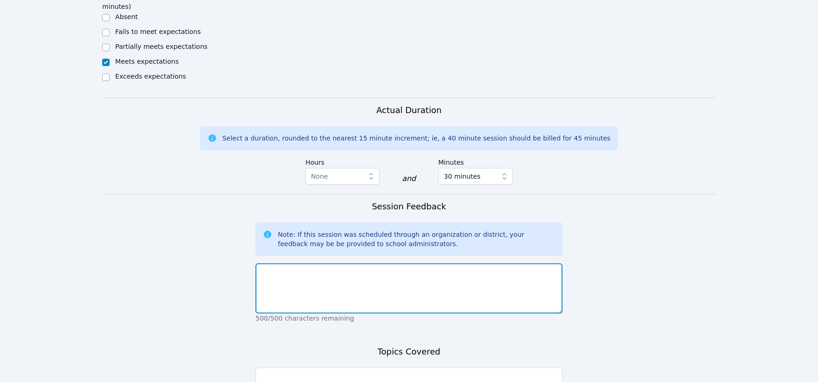
click at [477, 263] on textarea at bounding box center [409, 288] width 307 height 50
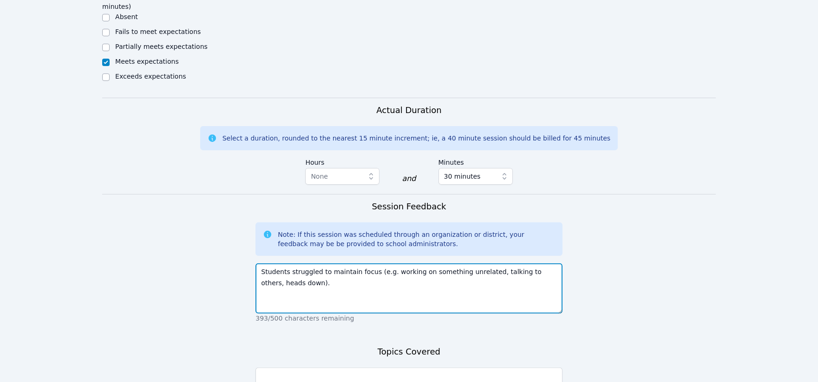
click at [324, 263] on textarea "Students struggled to maintain focus (e.g. working on something unrelated, talk…" at bounding box center [409, 288] width 307 height 50
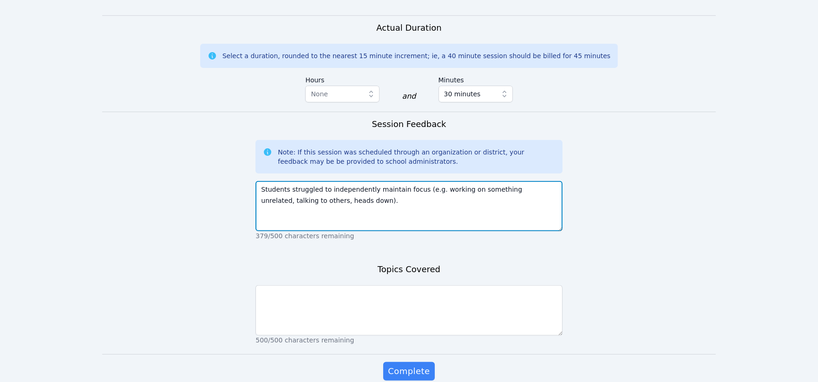
scroll to position [815, 0]
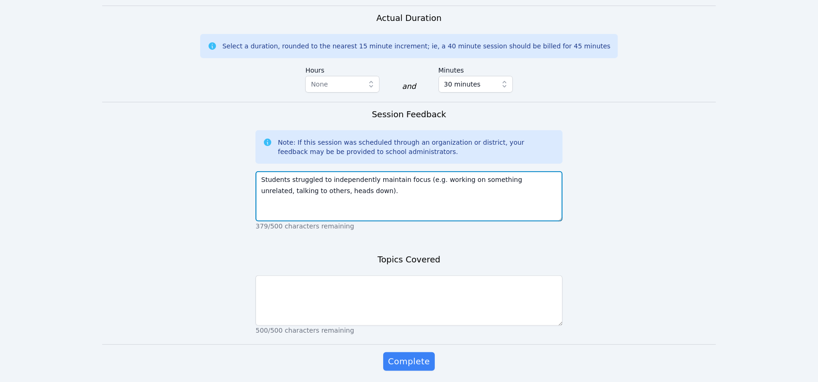
type textarea "Students struggled to independently maintain focus (e.g. working on something u…"
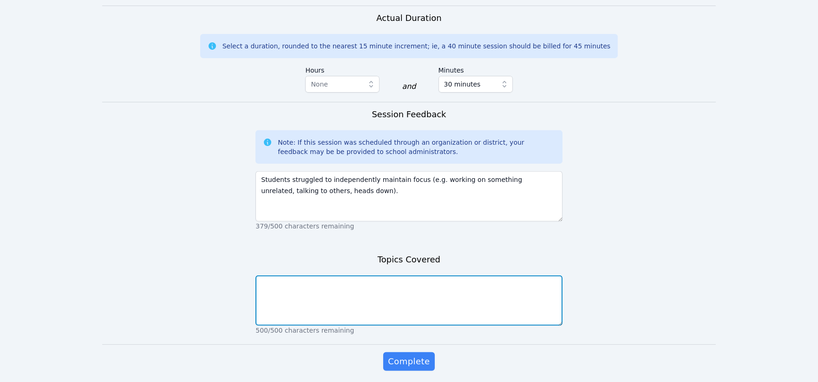
click at [375, 275] on textarea at bounding box center [409, 300] width 307 height 50
click at [303, 275] on textarea "Students reviewed multiples and practiced factoring. [PERSON_NAME] was the only…" at bounding box center [409, 300] width 307 height 50
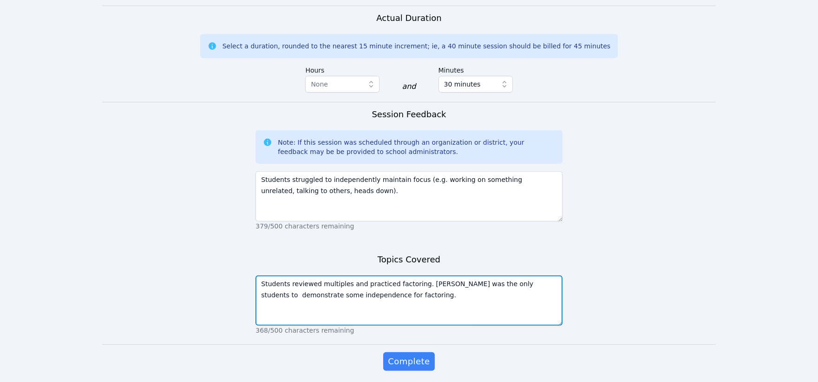
click at [374, 275] on textarea "Students reviewed multiples and practiced factoring. [PERSON_NAME] was the only…" at bounding box center [409, 300] width 307 height 50
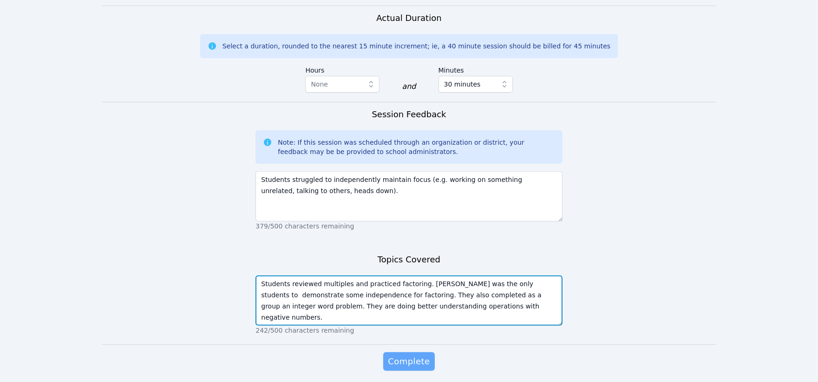
type textarea "Students reviewed multiples and practiced factoring. [PERSON_NAME] was the only…"
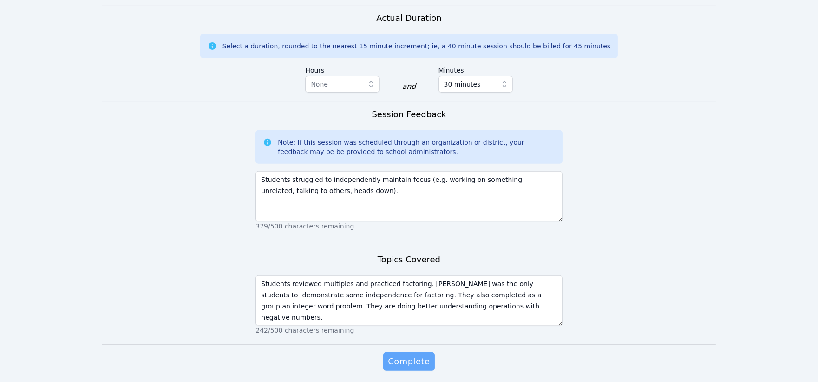
click at [400, 355] on span "Complete" at bounding box center [409, 361] width 42 height 13
